Goal: Use online tool/utility: Utilize a website feature to perform a specific function

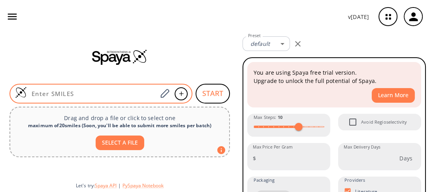
click at [105, 93] on input at bounding box center [92, 94] width 130 height 8
paste input "C[C@H]1[C@H]([C@@H](O[C@@]1(C)C(F)(F)F)C(=O)NC2=CC(=NC=C2)C(=O)N)C3=C(C(=C(C=C3…"
type input "C[C@H]1[C@H]([C@@H](O[C@@]1(C)C(F)(F)F)C(=O)NC2=CC(=NC=C2)C(=O)N)C3=C(C(=C(C=C3…"
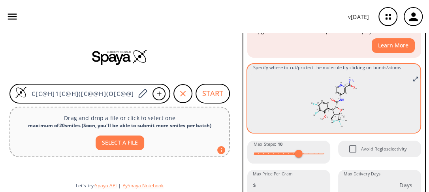
scroll to position [50, 0]
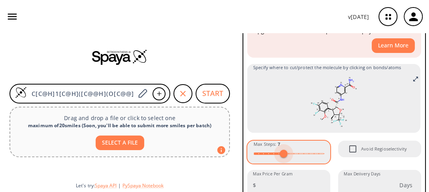
drag, startPoint x: 290, startPoint y: 141, endPoint x: 282, endPoint y: 141, distance: 8.7
click at [282, 150] on span at bounding box center [284, 154] width 8 height 8
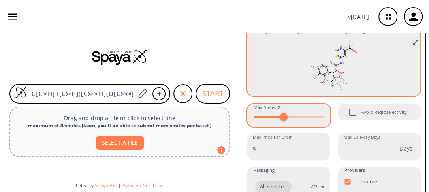
scroll to position [89, 0]
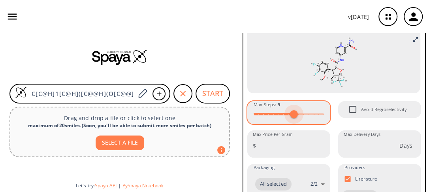
click at [293, 108] on span at bounding box center [289, 114] width 70 height 12
type input "10"
click at [299, 110] on span at bounding box center [299, 114] width 8 height 8
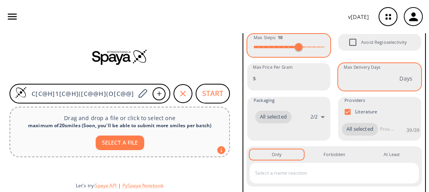
scroll to position [158, 0]
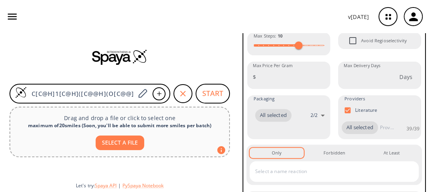
click at [327, 165] on input "text" at bounding box center [328, 171] width 150 height 13
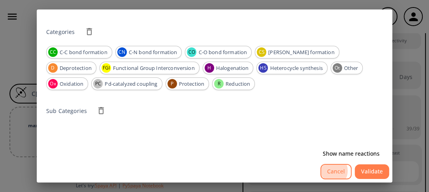
click at [339, 173] on button "Cancel" at bounding box center [335, 171] width 31 height 15
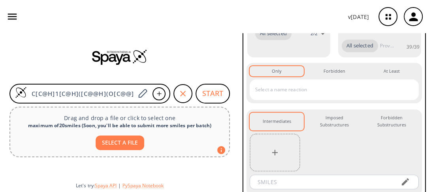
scroll to position [241, 0]
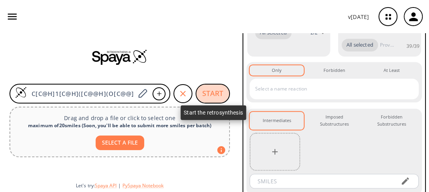
click at [212, 89] on button "START" at bounding box center [213, 94] width 34 height 20
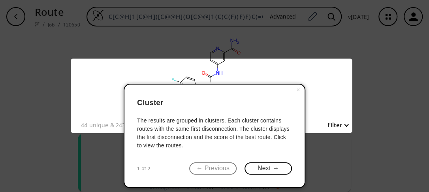
scroll to position [64, 0]
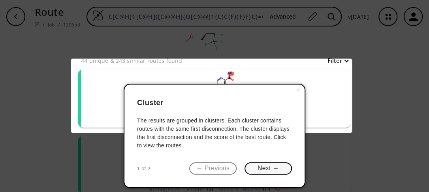
click at [270, 168] on button "Next →" at bounding box center [268, 168] width 47 height 12
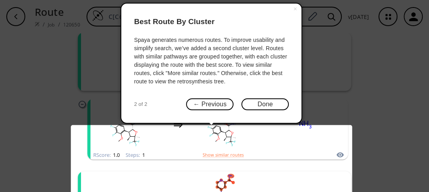
scroll to position [101, 0]
click at [269, 102] on button "Done" at bounding box center [264, 104] width 47 height 12
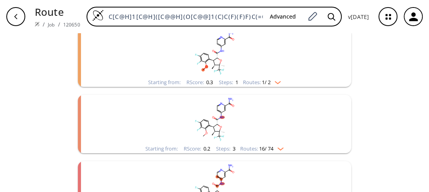
scroll to position [735, 0]
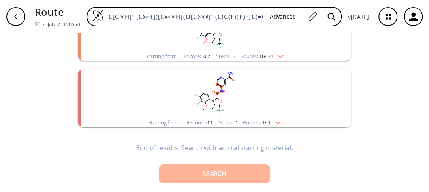
click at [218, 173] on div "Search" at bounding box center [214, 174] width 99 height 6
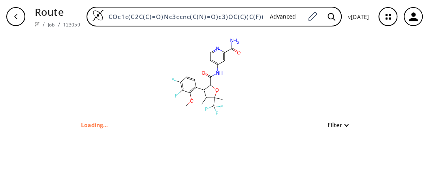
type input "COc1c(C2C(C(=O)Nc3ccnc(C(N)=O)c3)OC(C)(C(F)(F)F)C2C)ccc(F)c1F"
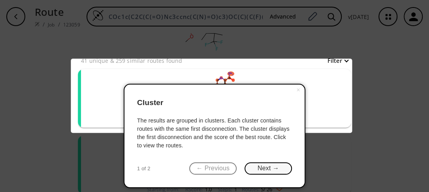
click at [274, 168] on button "Next →" at bounding box center [268, 168] width 47 height 12
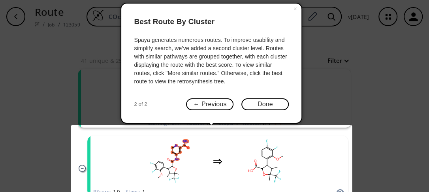
click at [274, 168] on body "Route / Job / 123059 COc1c(C2C(C(=O)Nc3ccnc(C(N)=O)c3)OC(C)(C(F)(F)F)C2C)ccc(F)…" at bounding box center [214, 96] width 429 height 192
click at [270, 103] on button "Done" at bounding box center [264, 104] width 47 height 12
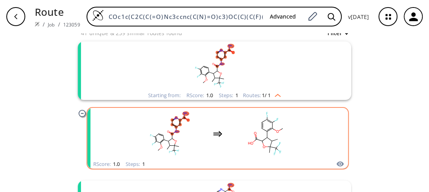
scroll to position [92, 0]
click at [253, 165] on div "RScore : 1.0 Steps : 1" at bounding box center [217, 163] width 261 height 9
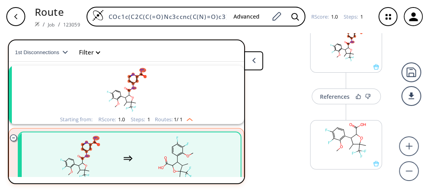
scroll to position [53, 0]
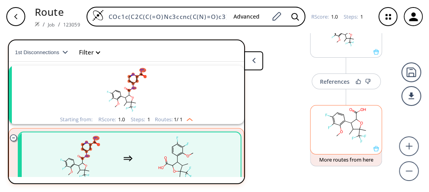
click at [333, 131] on rect at bounding box center [346, 125] width 71 height 40
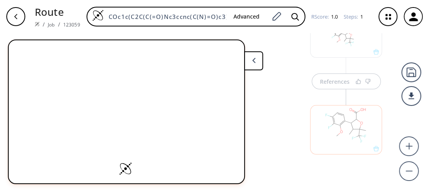
scroll to position [53, 0]
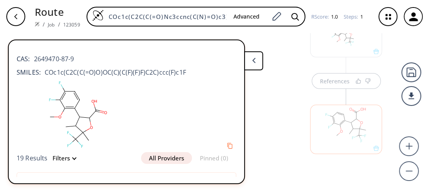
click at [83, 114] on rect at bounding box center [78, 114] width 122 height 75
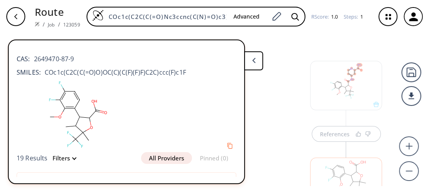
click at [257, 59] on button at bounding box center [253, 60] width 19 height 19
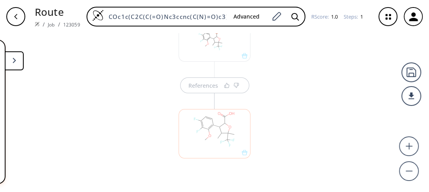
scroll to position [53, 0]
click at [215, 120] on div at bounding box center [215, 129] width 72 height 49
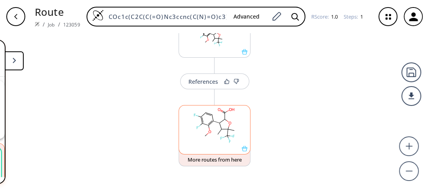
scroll to position [15, 0]
click at [215, 120] on rect at bounding box center [214, 125] width 71 height 40
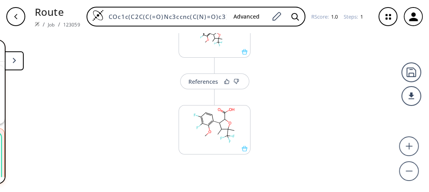
scroll to position [53, 0]
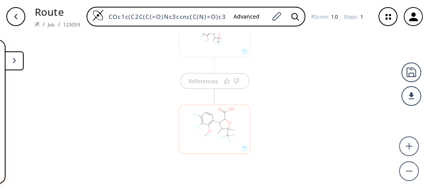
click at [213, 144] on div at bounding box center [215, 129] width 72 height 49
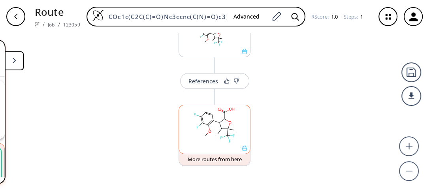
scroll to position [15, 0]
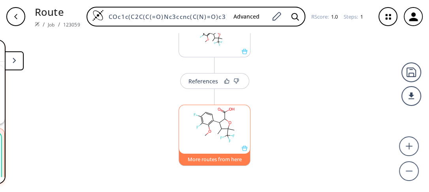
click at [216, 162] on button "More routes from here" at bounding box center [215, 157] width 72 height 17
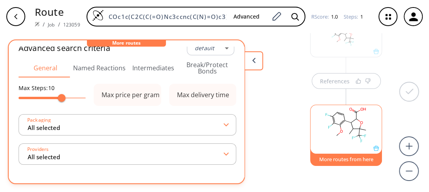
scroll to position [0, 0]
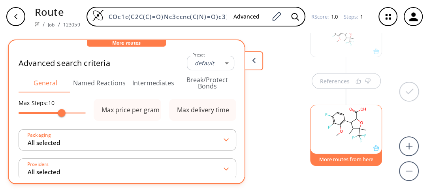
type input "-1"
type input "All selected"
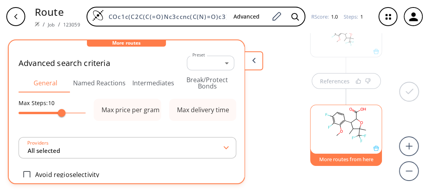
type input "All selected"
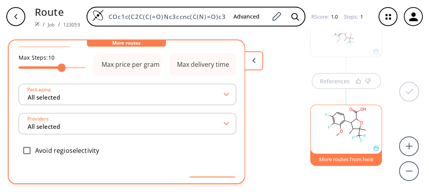
scroll to position [26, 0]
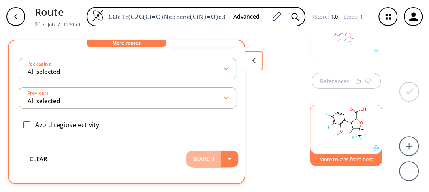
click at [196, 154] on button "Search" at bounding box center [203, 159] width 34 height 16
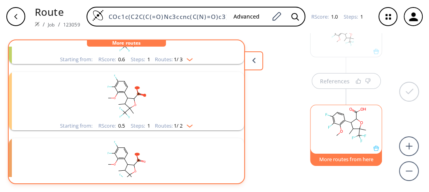
scroll to position [167, 0]
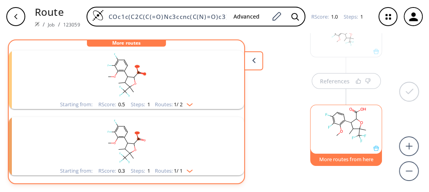
click at [121, 137] on icon "clusters" at bounding box center [121, 137] width 6 height 0
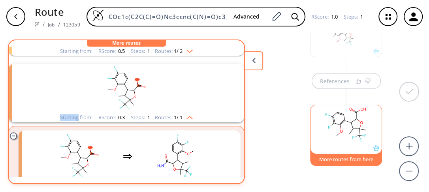
click at [253, 65] on button at bounding box center [253, 60] width 19 height 19
